Goal: Navigation & Orientation: Go to known website

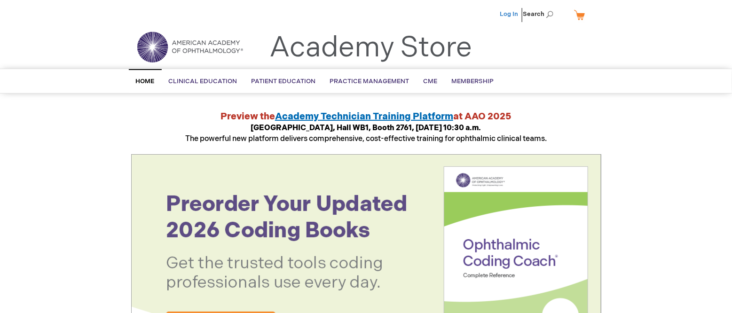
click at [508, 12] on link "Log In" at bounding box center [509, 14] width 18 height 8
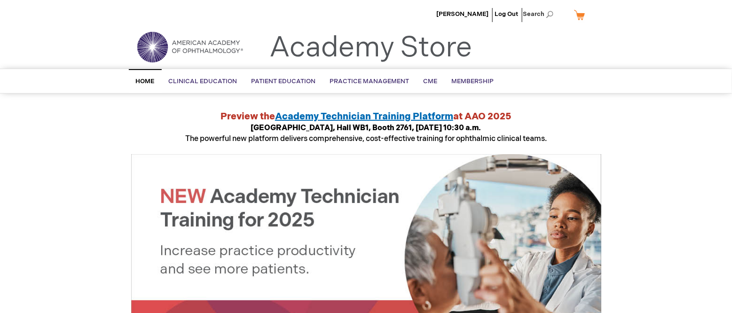
click at [140, 78] on span "Home" at bounding box center [145, 82] width 19 height 8
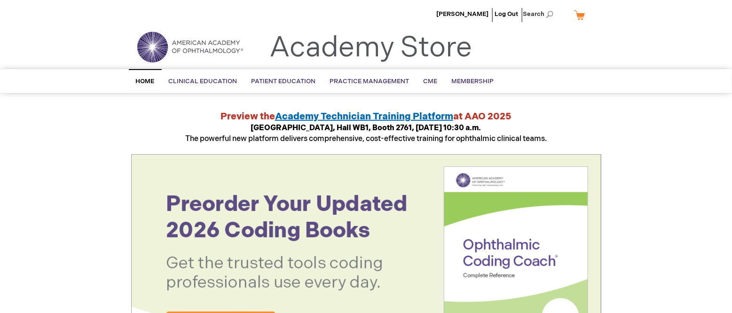
click at [189, 46] on img at bounding box center [190, 47] width 113 height 34
